Goal: Task Accomplishment & Management: Manage account settings

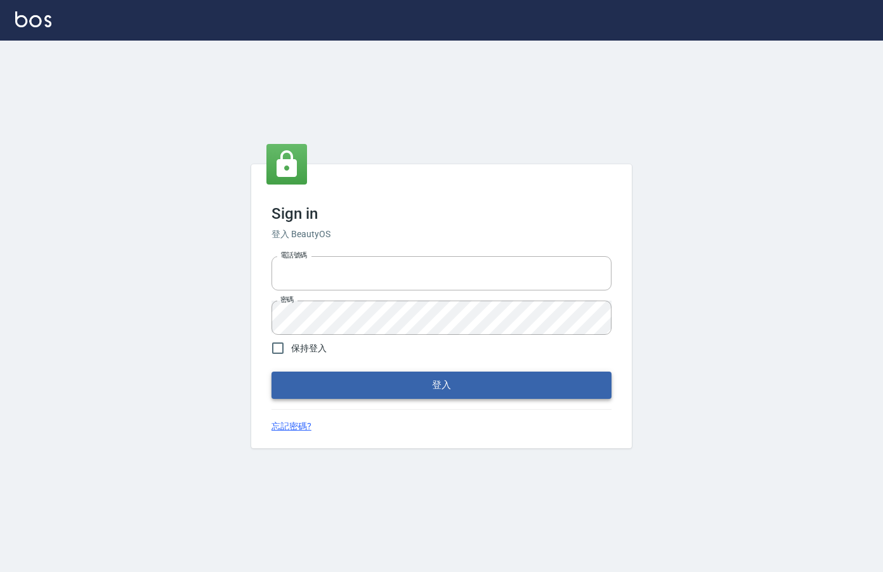
type input "0912850395"
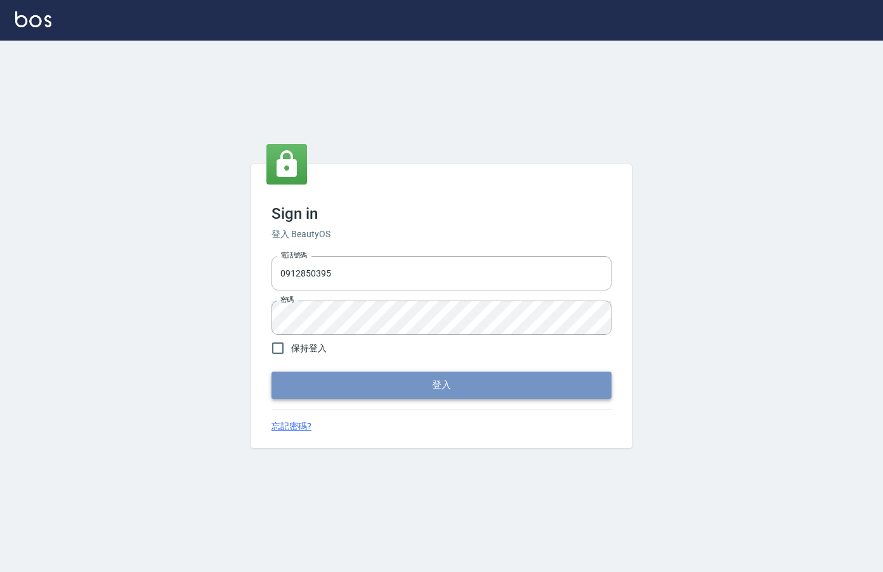
click at [426, 395] on button "登入" at bounding box center [442, 385] width 340 height 27
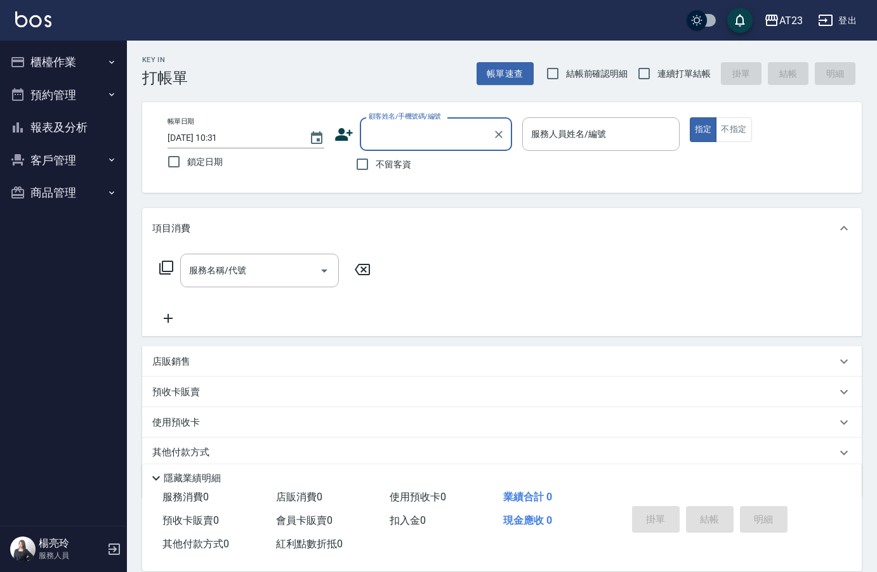
click at [107, 61] on icon "button" at bounding box center [112, 62] width 10 height 10
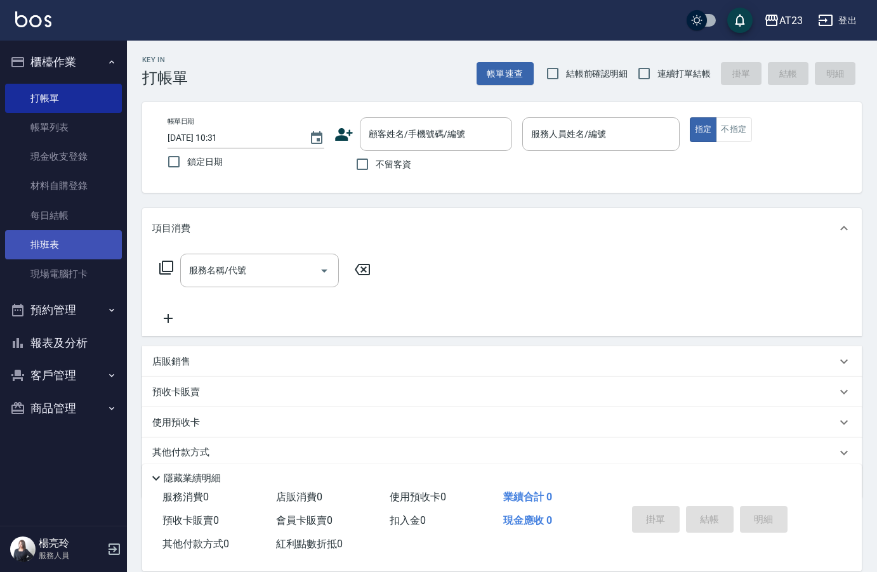
click at [81, 232] on link "排班表" at bounding box center [63, 244] width 117 height 29
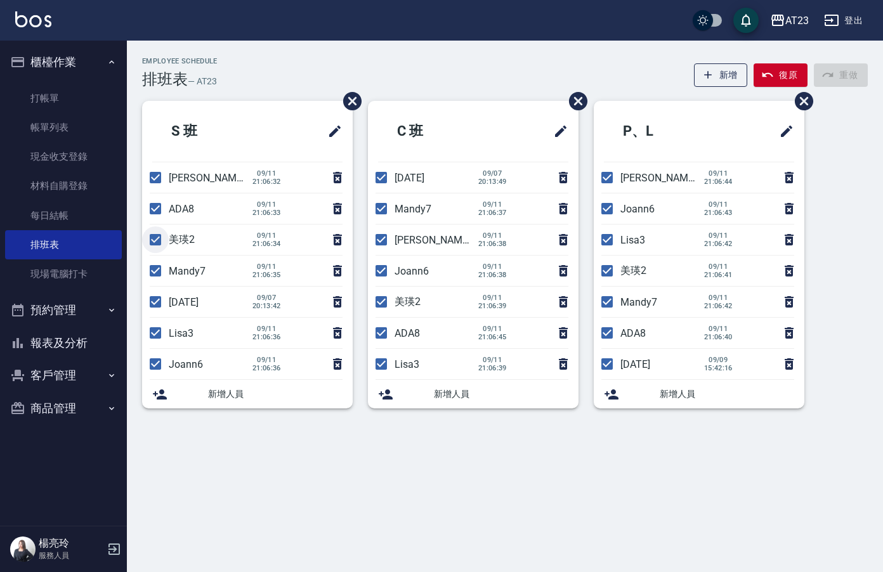
click at [152, 237] on input "checkbox" at bounding box center [155, 240] width 27 height 27
checkbox input "false"
drag, startPoint x: 153, startPoint y: 266, endPoint x: 152, endPoint y: 273, distance: 6.5
click at [153, 266] on input "checkbox" at bounding box center [155, 271] width 27 height 27
checkbox input "false"
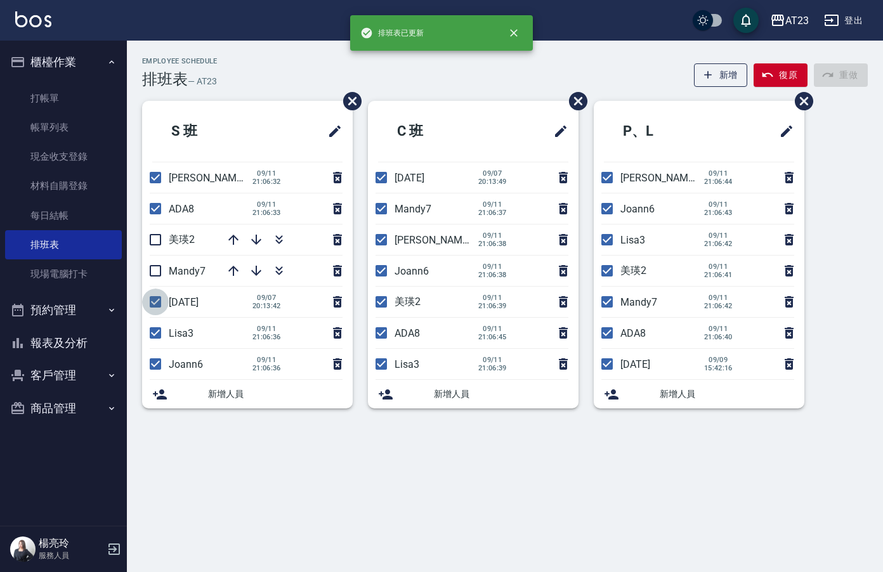
click at [151, 307] on input "checkbox" at bounding box center [155, 302] width 27 height 27
checkbox input "false"
click at [154, 341] on input "checkbox" at bounding box center [155, 333] width 27 height 27
checkbox input "false"
drag, startPoint x: 376, startPoint y: 176, endPoint x: 376, endPoint y: 208, distance: 31.7
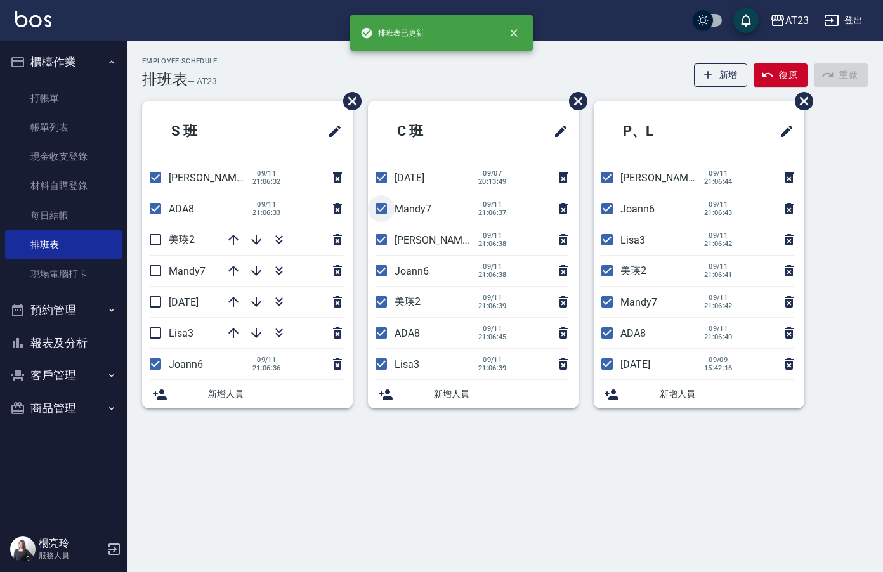
click at [376, 194] on ul "C 班 [DATE] [DATE] 20:13:49 Mandy7 [DATE] 21:06:37 [PERSON_NAME]19 [DATE] 21:06:…" at bounding box center [473, 255] width 211 height 308
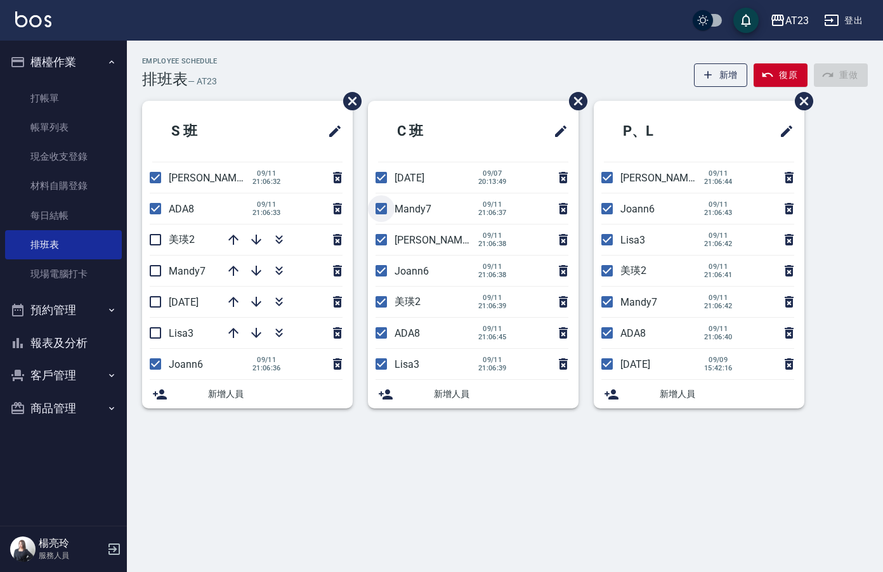
click at [375, 209] on input "checkbox" at bounding box center [381, 208] width 27 height 27
checkbox input "false"
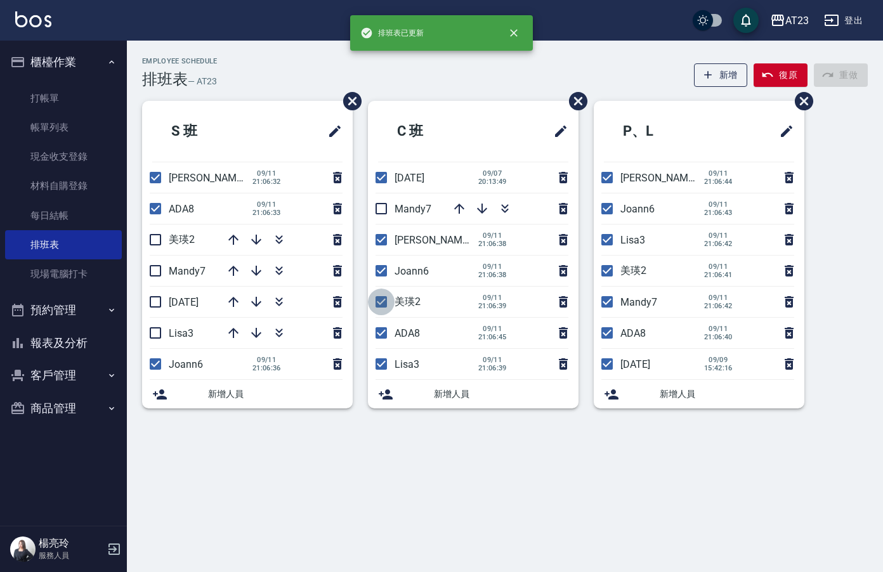
click at [379, 299] on input "checkbox" at bounding box center [381, 302] width 27 height 27
checkbox input "false"
click at [379, 332] on input "checkbox" at bounding box center [381, 333] width 27 height 27
drag, startPoint x: 380, startPoint y: 329, endPoint x: 379, endPoint y: 354, distance: 24.8
click at [380, 330] on input "checkbox" at bounding box center [381, 333] width 27 height 27
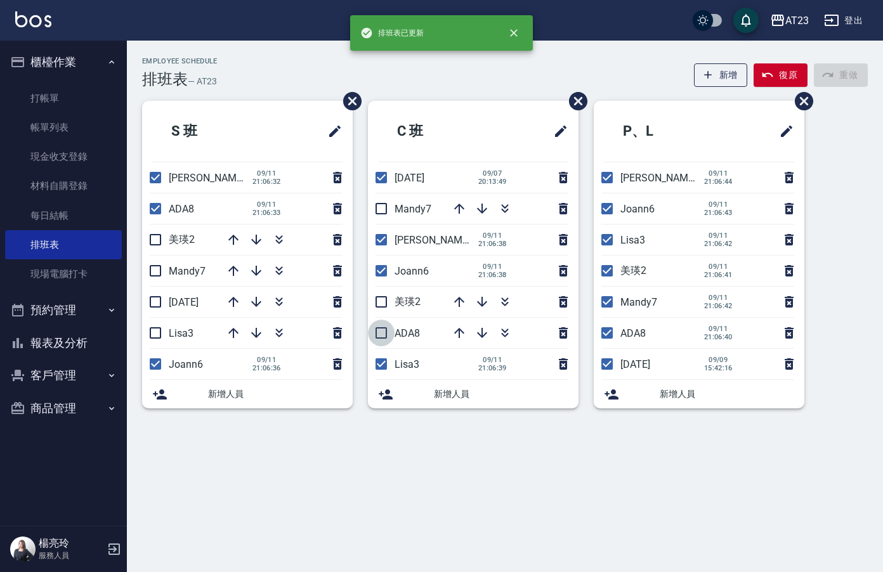
checkbox input "true"
click at [379, 358] on input "checkbox" at bounding box center [381, 364] width 27 height 27
checkbox input "false"
drag, startPoint x: 605, startPoint y: 237, endPoint x: 591, endPoint y: 261, distance: 27.9
click at [602, 244] on input "checkbox" at bounding box center [607, 240] width 27 height 27
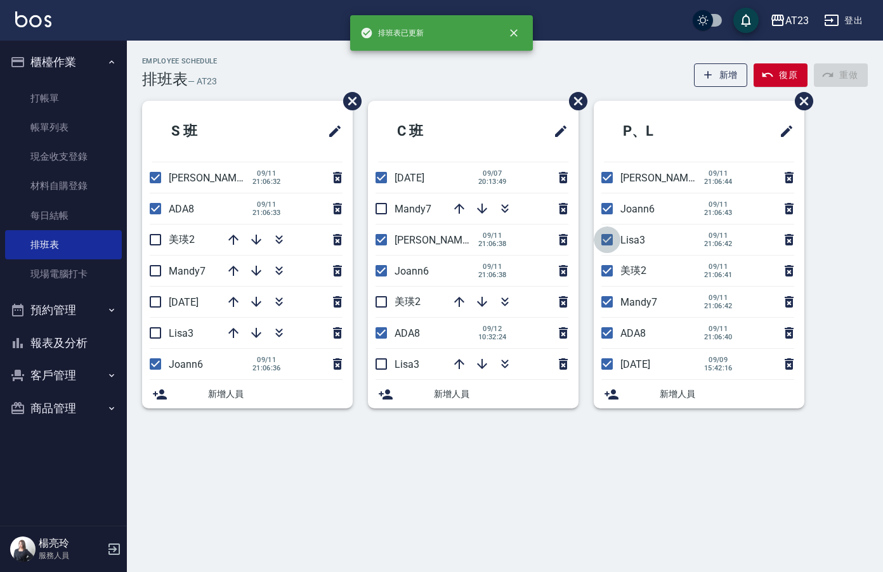
checkbox input "false"
click at [597, 265] on input "checkbox" at bounding box center [607, 271] width 27 height 27
checkbox input "false"
click at [609, 310] on input "checkbox" at bounding box center [607, 302] width 27 height 27
checkbox input "false"
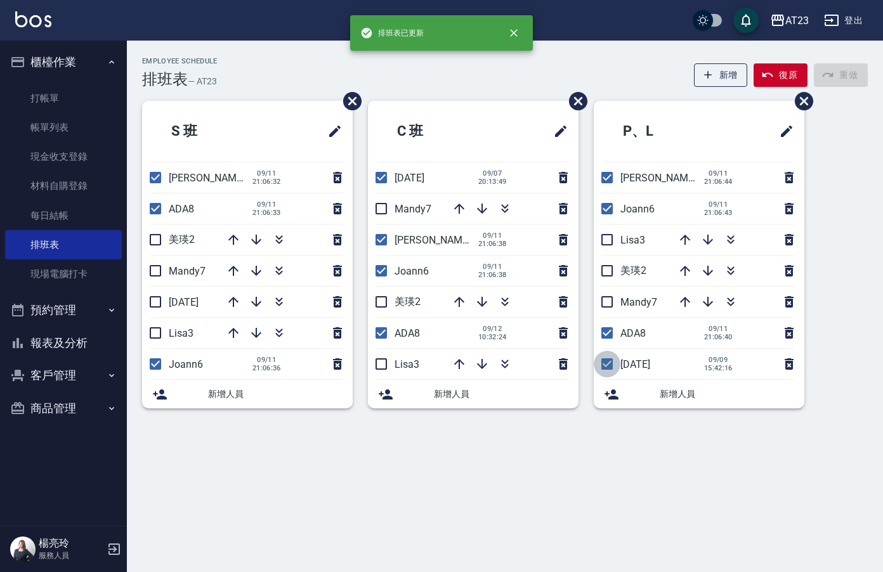
click at [601, 368] on input "checkbox" at bounding box center [607, 364] width 27 height 27
checkbox input "false"
